Goal: Communication & Community: Participate in discussion

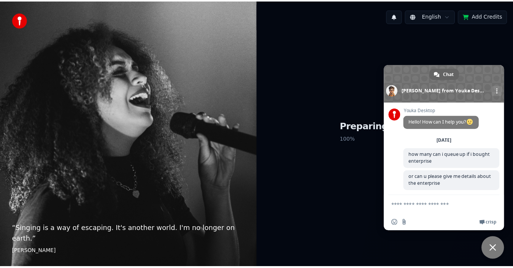
scroll to position [30, 0]
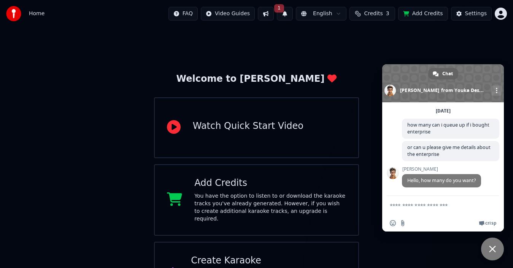
click at [444, 200] on textarea "Compose your message..." at bounding box center [435, 205] width 91 height 19
click at [466, 205] on textarea "Compose your message..." at bounding box center [435, 205] width 91 height 19
click at [446, 203] on textarea "Compose your message..." at bounding box center [435, 205] width 91 height 19
click at [496, 92] on span at bounding box center [497, 90] width 2 height 5
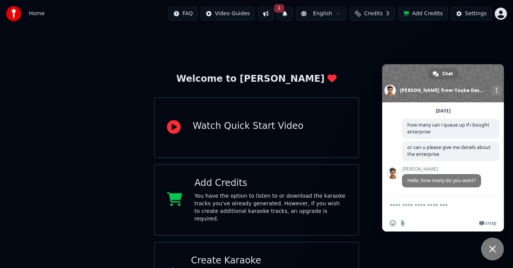
click at [435, 208] on textarea "Compose your message..." at bounding box center [435, 205] width 91 height 19
type textarea "**********"
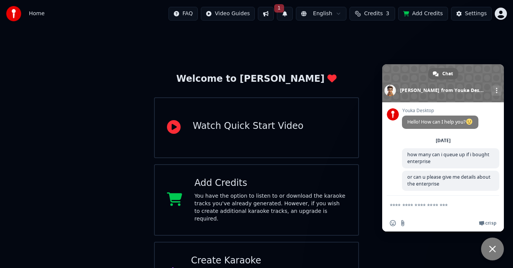
scroll to position [69, 0]
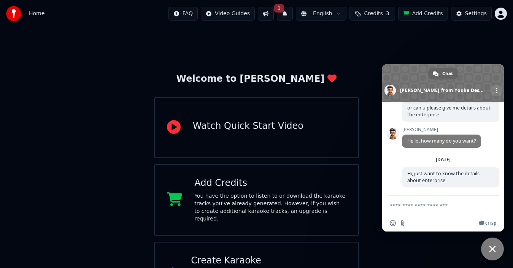
click at [433, 206] on textarea "Compose your message..." at bounding box center [435, 205] width 91 height 19
click at [289, 12] on button "1" at bounding box center [285, 14] width 16 height 14
click at [340, 41] on button "Update" at bounding box center [346, 38] width 32 height 14
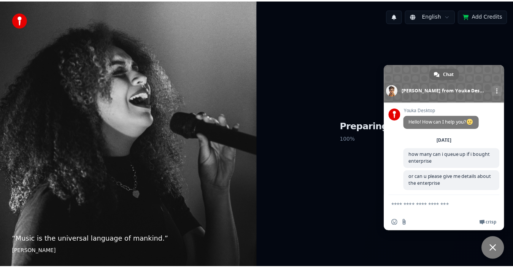
scroll to position [68, 0]
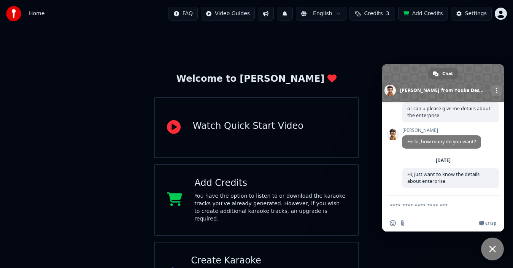
click at [453, 40] on div "Welcome to Youka Watch Quick Start Video Add Credits You have the option to lis…" at bounding box center [256, 166] width 513 height 278
